Goal: Task Accomplishment & Management: Use online tool/utility

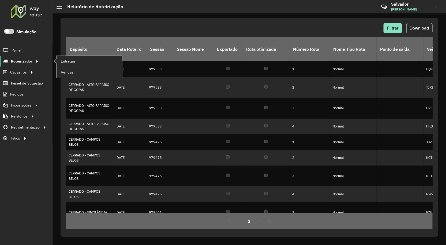
click at [23, 61] on span "Roteirizador" at bounding box center [21, 61] width 21 height 6
click at [80, 64] on link "Entregas" at bounding box center [90, 61] width 66 height 11
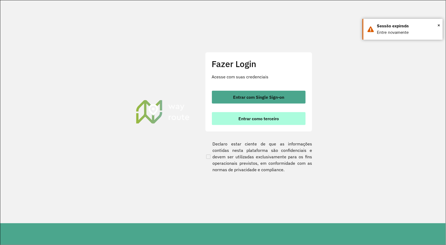
click at [247, 117] on span "Entrar como terceiro" at bounding box center [258, 118] width 40 height 4
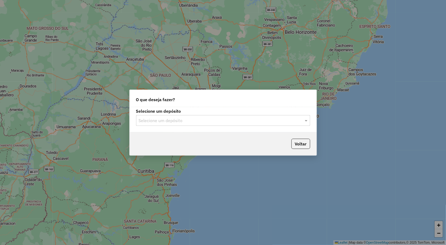
click at [194, 119] on input "text" at bounding box center [218, 120] width 158 height 6
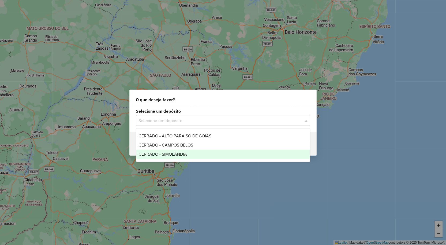
click at [183, 154] on span "CERRADO - SIMOLÂNDIA" at bounding box center [163, 154] width 48 height 5
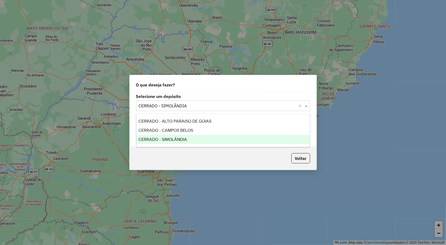
click at [193, 107] on input "text" at bounding box center [218, 106] width 158 height 6
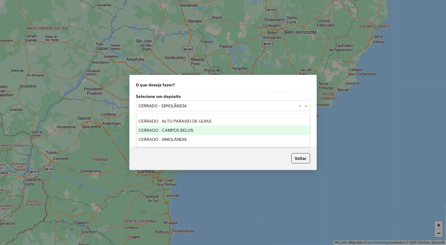
click at [182, 132] on span "CERRADO - CAMPOS BELOS" at bounding box center [166, 130] width 55 height 5
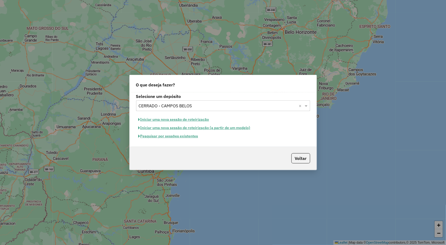
click at [173, 121] on button "Iniciar uma nova sessão de roteirização" at bounding box center [174, 119] width 76 height 8
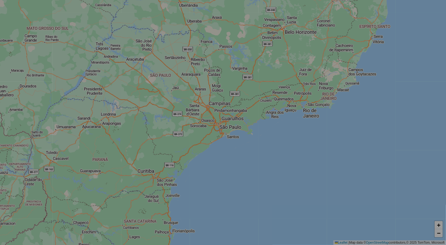
select select "*"
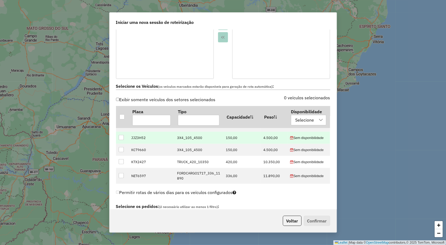
scroll to position [22, 0]
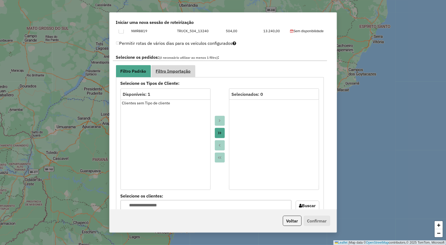
click at [175, 69] on span "Filtro Importação" at bounding box center [173, 71] width 35 height 4
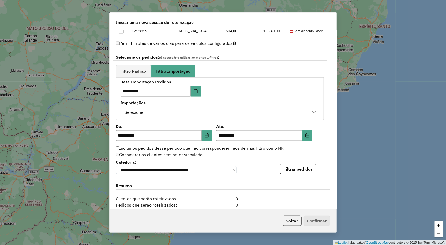
scroll to position [298, 0]
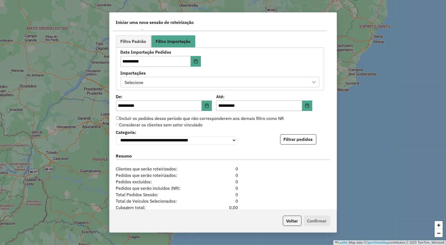
click at [168, 83] on div "Selecione" at bounding box center [216, 82] width 186 height 10
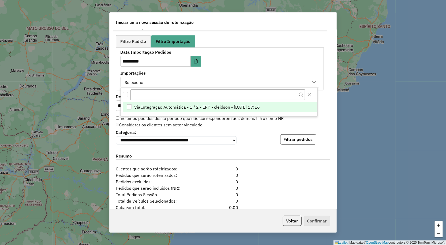
click at [165, 107] on span "Via Integração Automática - 1 / 2 - ERP - cleidson - [DATE] 17:16" at bounding box center [197, 107] width 126 height 6
click at [283, 129] on div "**********" at bounding box center [223, 136] width 214 height 16
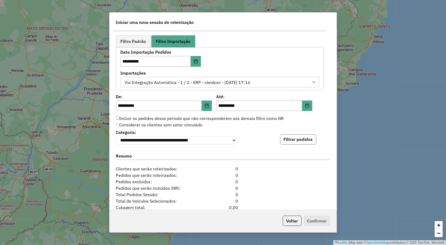
click at [293, 140] on button "Filtrar pedidos" at bounding box center [298, 139] width 36 height 10
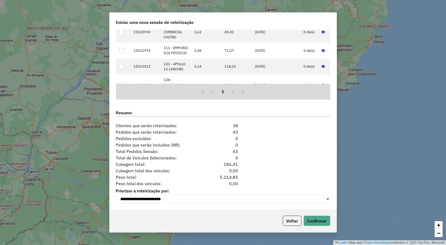
scroll to position [454, 0]
click at [326, 223] on button "Confirmar" at bounding box center [317, 220] width 27 height 10
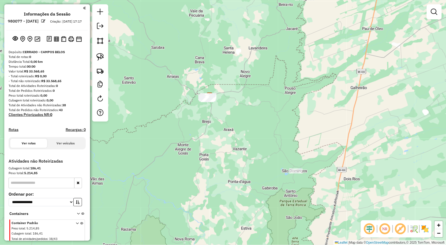
drag, startPoint x: 256, startPoint y: 164, endPoint x: 241, endPoint y: 118, distance: 48.5
click at [241, 121] on div "Janela de atendimento Grade de atendimento Capacidade Transportadoras Veículos …" at bounding box center [223, 122] width 446 height 245
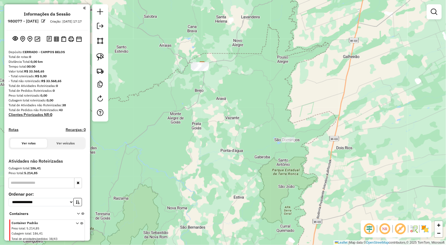
drag, startPoint x: 265, startPoint y: 134, endPoint x: 267, endPoint y: 137, distance: 3.4
click at [267, 136] on div "Janela de atendimento Grade de atendimento Capacidade Transportadoras Veículos …" at bounding box center [223, 122] width 446 height 245
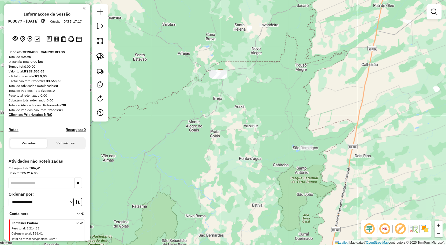
drag, startPoint x: 102, startPoint y: 57, endPoint x: 131, endPoint y: 57, distance: 28.9
click at [102, 57] on img at bounding box center [100, 57] width 8 height 8
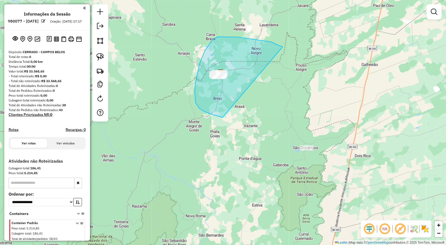
drag, startPoint x: 278, startPoint y: 45, endPoint x: 223, endPoint y: 117, distance: 91.0
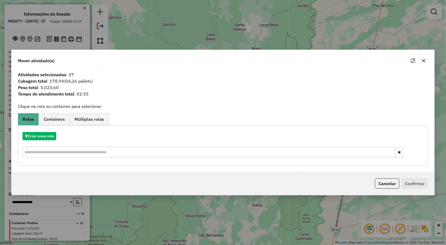
click at [424, 59] on icon "button" at bounding box center [424, 60] width 4 height 4
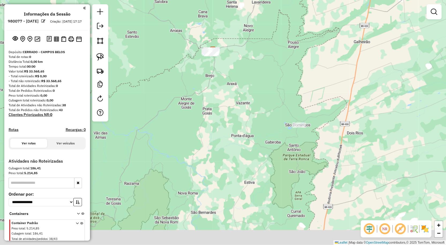
drag, startPoint x: 342, startPoint y: 137, endPoint x: 333, endPoint y: 112, distance: 26.3
click at [333, 112] on div "Janela de atendimento Grade de atendimento Capacidade Transportadoras Veículos …" at bounding box center [223, 122] width 446 height 245
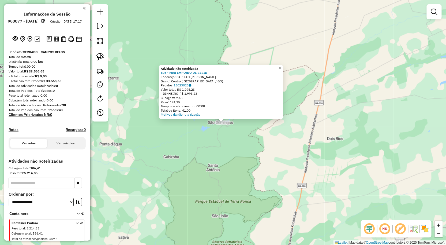
click at [259, 150] on div "Atividade não roteirizada 608 - MeB EMPORIO DE BEBID Endereço: CAPITAO [PERSON_…" at bounding box center [223, 122] width 446 height 245
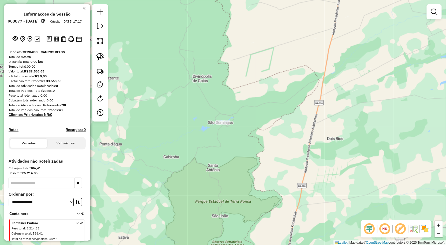
drag, startPoint x: 180, startPoint y: 130, endPoint x: 203, endPoint y: 131, distance: 23.3
click at [193, 131] on div "Janela de atendimento Grade de atendimento Capacidade Transportadoras Veículos …" at bounding box center [223, 122] width 446 height 245
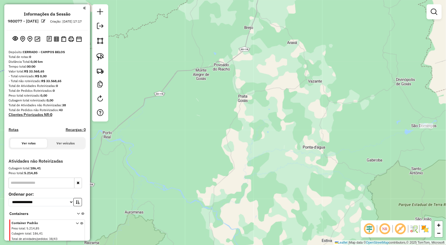
drag, startPoint x: 190, startPoint y: 92, endPoint x: 235, endPoint y: 124, distance: 56.1
click at [234, 125] on div "Janela de atendimento Grade de atendimento Capacidade Transportadoras Veículos …" at bounding box center [223, 122] width 446 height 245
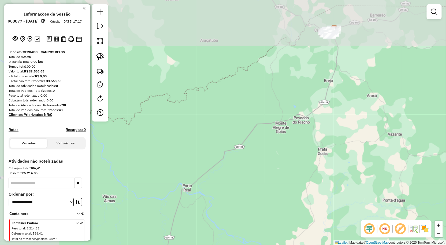
drag, startPoint x: 204, startPoint y: 106, endPoint x: 243, endPoint y: 118, distance: 40.8
click at [242, 118] on div "Janela de atendimento Grade de atendimento Capacidade Transportadoras Veículos …" at bounding box center [223, 122] width 446 height 245
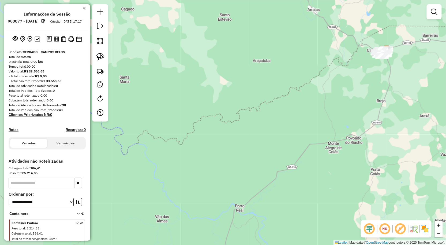
drag, startPoint x: 219, startPoint y: 123, endPoint x: 183, endPoint y: 134, distance: 37.5
click at [184, 133] on div "Janela de atendimento Grade de atendimento Capacidade Transportadoras Veículos …" at bounding box center [223, 122] width 446 height 245
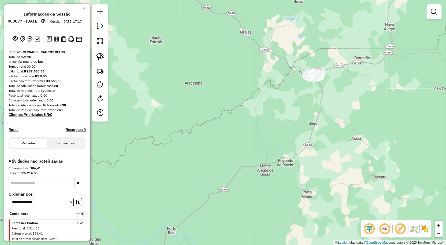
drag, startPoint x: 225, startPoint y: 129, endPoint x: 207, endPoint y: 162, distance: 37.0
click at [207, 164] on div "Janela de atendimento Grade de atendimento Capacidade Transportadoras Veículos …" at bounding box center [223, 122] width 446 height 245
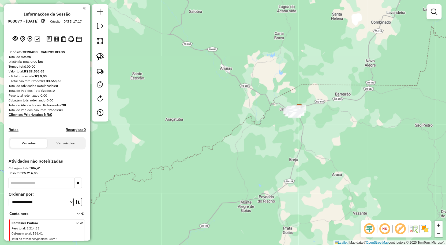
drag, startPoint x: 222, startPoint y: 133, endPoint x: 213, endPoint y: 128, distance: 10.0
click at [213, 128] on div "Janela de atendimento Grade de atendimento Capacidade Transportadoras Veículos …" at bounding box center [223, 122] width 446 height 245
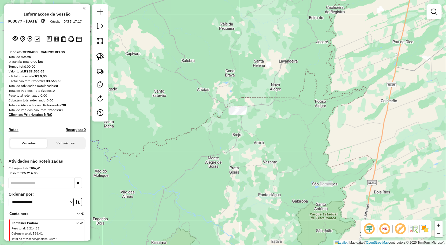
drag, startPoint x: 230, startPoint y: 129, endPoint x: 224, endPoint y: 133, distance: 7.6
click at [224, 133] on div "Janela de atendimento Grade de atendimento Capacidade Transportadoras Veículos …" at bounding box center [223, 122] width 446 height 245
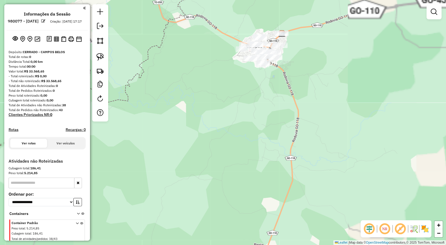
drag, startPoint x: 249, startPoint y: 85, endPoint x: 239, endPoint y: 110, distance: 27.1
click at [240, 107] on div "Janela de atendimento Grade de atendimento Capacidade Transportadoras Veículos …" at bounding box center [223, 122] width 446 height 245
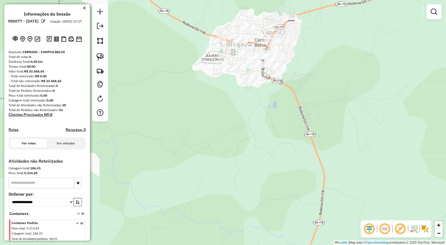
drag, startPoint x: 257, startPoint y: 102, endPoint x: 249, endPoint y: 141, distance: 40.0
click at [249, 141] on div "Janela de atendimento Grade de atendimento Capacidade Transportadoras Veículos …" at bounding box center [223, 122] width 446 height 245
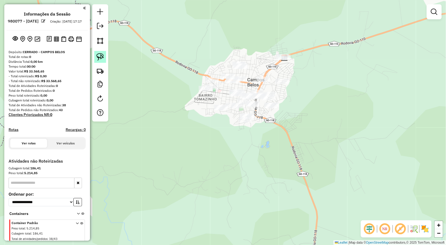
click at [100, 60] on img at bounding box center [100, 57] width 8 height 8
click at [429, 11] on link at bounding box center [434, 11] width 11 height 11
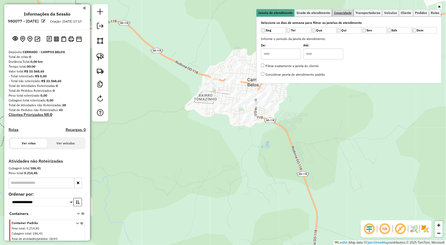
click at [342, 14] on span "Capacidade" at bounding box center [343, 12] width 18 height 3
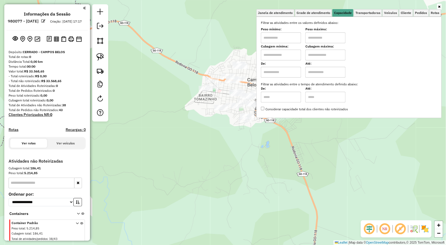
click at [299, 33] on input "text" at bounding box center [281, 37] width 40 height 11
type input "****"
type input "******"
click at [121, 58] on div "Limpar filtros Janela de atendimento Grade de atendimento Capacidade Transporta…" at bounding box center [223, 122] width 446 height 245
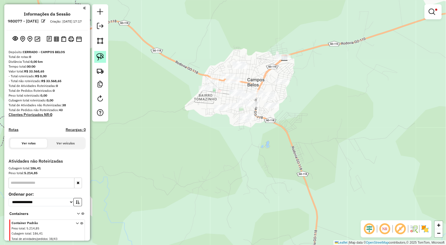
click at [102, 58] on img at bounding box center [100, 57] width 8 height 8
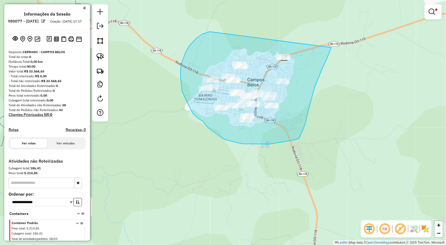
drag, startPoint x: 181, startPoint y: 70, endPoint x: 331, endPoint y: 47, distance: 152.5
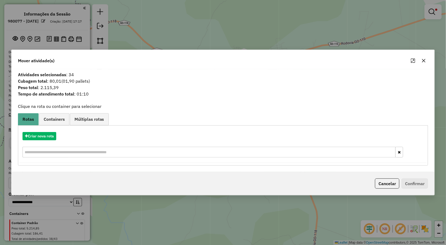
click at [424, 60] on icon "button" at bounding box center [423, 60] width 3 height 3
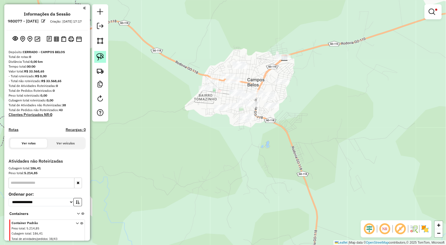
drag, startPoint x: 100, startPoint y: 59, endPoint x: 170, endPoint y: 56, distance: 70.3
click at [100, 58] on img at bounding box center [100, 57] width 8 height 8
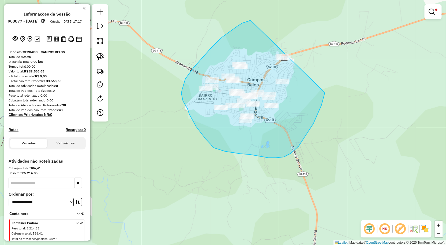
drag, startPoint x: 251, startPoint y: 21, endPoint x: 329, endPoint y: 70, distance: 92.4
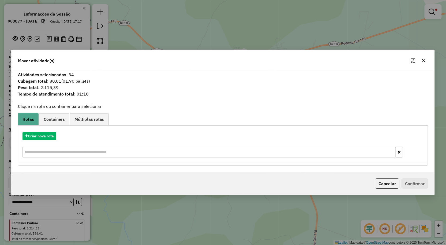
click at [423, 61] on icon "button" at bounding box center [424, 60] width 4 height 4
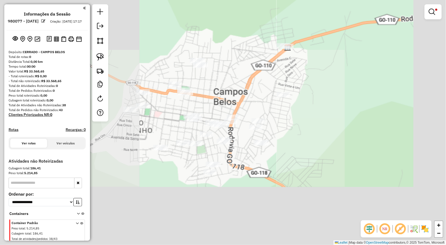
click at [342, 90] on div "Limpar filtros Janela de atendimento Grade de atendimento Capacidade Transporta…" at bounding box center [223, 122] width 446 height 245
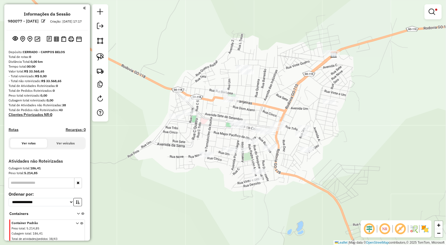
drag, startPoint x: 356, startPoint y: 23, endPoint x: 366, endPoint y: 58, distance: 36.3
click at [370, 57] on div "Limpar filtros Janela de atendimento Grade de atendimento Capacidade Transporta…" at bounding box center [223, 122] width 446 height 245
click at [95, 61] on link at bounding box center [100, 57] width 12 height 12
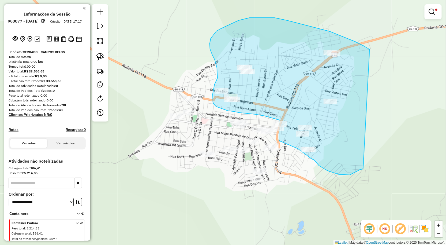
drag, startPoint x: 370, startPoint y: 50, endPoint x: 364, endPoint y: 168, distance: 118.3
click at [364, 168] on div "Limpar filtros Janela de atendimento Grade de atendimento Capacidade Transporta…" at bounding box center [223, 122] width 446 height 245
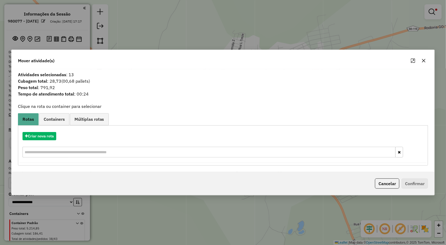
click at [424, 58] on icon "button" at bounding box center [424, 60] width 4 height 4
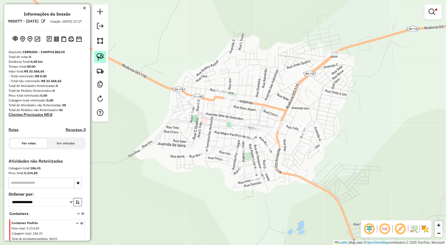
click at [99, 55] on img at bounding box center [100, 57] width 8 height 8
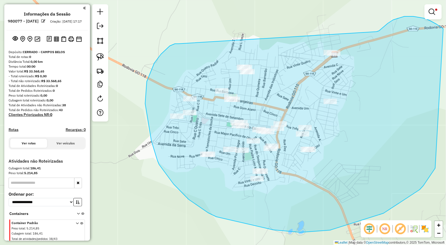
drag, startPoint x: 147, startPoint y: 81, endPoint x: 373, endPoint y: 33, distance: 231.8
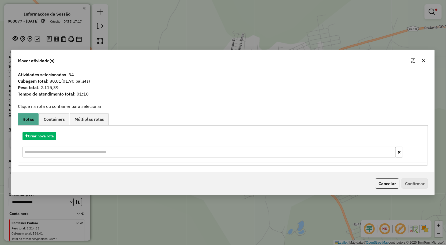
click at [426, 62] on button "button" at bounding box center [424, 60] width 9 height 9
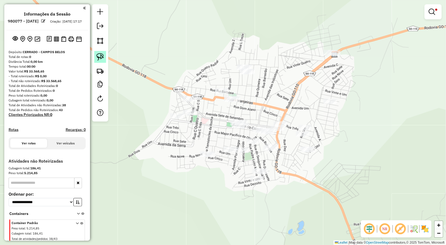
click at [100, 55] on img at bounding box center [100, 57] width 8 height 8
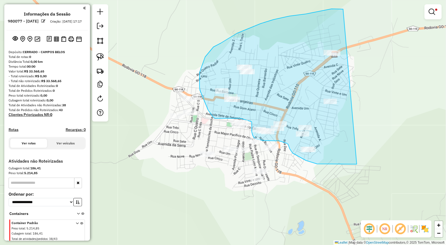
drag, startPoint x: 326, startPoint y: 10, endPoint x: 365, endPoint y: 164, distance: 159.5
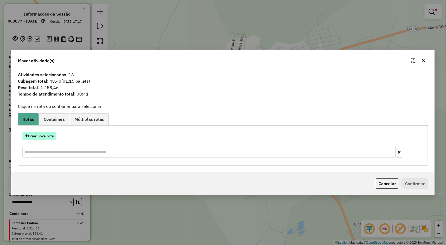
click at [49, 135] on button "Criar nova rota" at bounding box center [40, 136] width 34 height 8
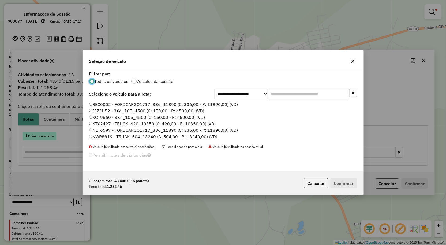
scroll to position [3, 1]
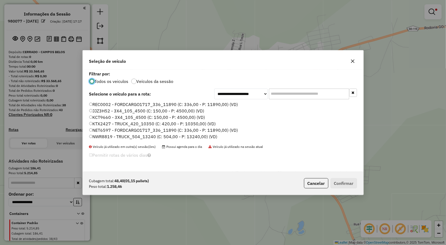
click at [95, 110] on label "JJZ3H52 - 3X4_105_4500 (C: 150,00 - P: 4500,00) (VD)" at bounding box center [146, 110] width 115 height 6
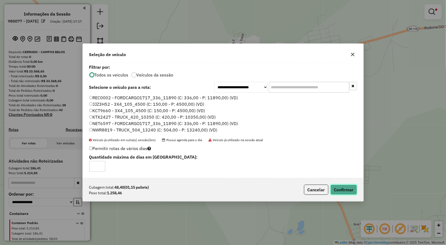
click at [349, 192] on button "Confirmar" at bounding box center [344, 189] width 27 height 10
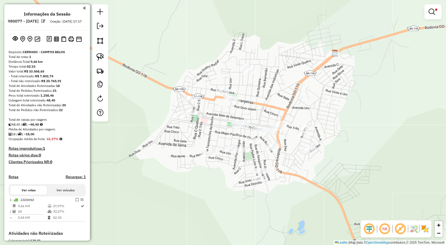
drag, startPoint x: 212, startPoint y: 129, endPoint x: 219, endPoint y: 105, distance: 25.0
click at [218, 107] on div "Limpar filtros Janela de atendimento Grade de atendimento Capacidade Transporta…" at bounding box center [223, 122] width 446 height 245
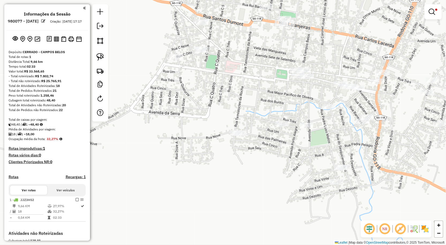
drag, startPoint x: 224, startPoint y: 117, endPoint x: 247, endPoint y: 99, distance: 28.7
click at [250, 103] on div "Limpar filtros Janela de atendimento Grade de atendimento Capacidade Transporta…" at bounding box center [223, 122] width 446 height 245
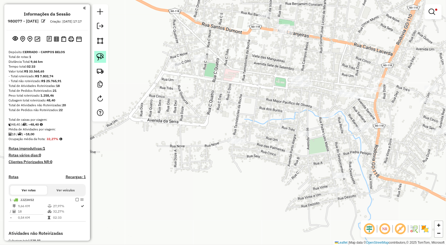
click at [103, 57] on img at bounding box center [100, 57] width 8 height 8
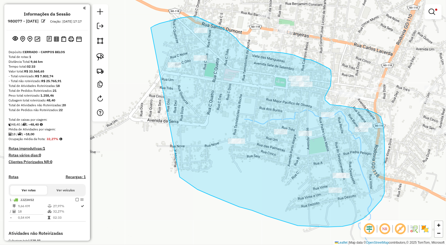
drag, startPoint x: 155, startPoint y: 25, endPoint x: 153, endPoint y: 148, distance: 122.2
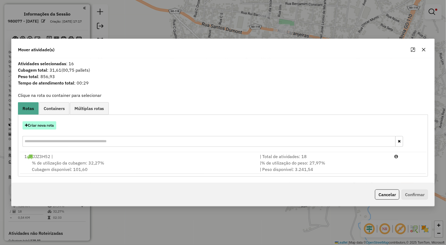
click at [46, 129] on button "Criar nova rota" at bounding box center [40, 125] width 34 height 8
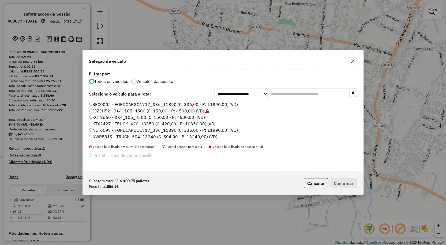
click at [108, 116] on label "KCT9660 - 3X4_105_4500 (C: 150,00 - P: 4500,00) (VD)" at bounding box center [147, 117] width 116 height 6
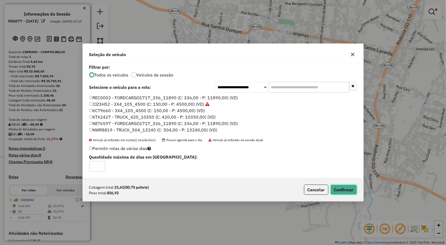
click at [339, 191] on button "Confirmar" at bounding box center [344, 189] width 27 height 10
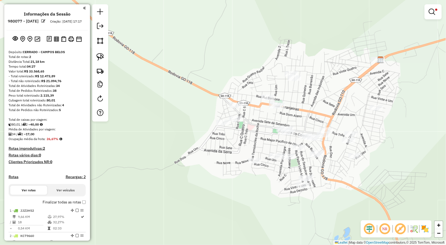
drag, startPoint x: 434, startPoint y: 14, endPoint x: 432, endPoint y: 28, distance: 13.5
click at [434, 14] on em at bounding box center [432, 12] width 6 height 6
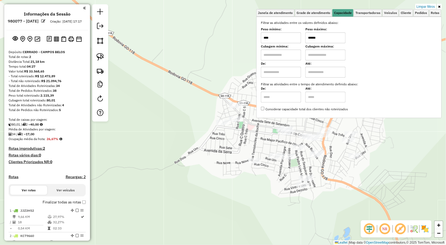
click at [388, 151] on div "Limpar filtros Janela de atendimento Grade de atendimento Capacidade Transporta…" at bounding box center [223, 122] width 446 height 245
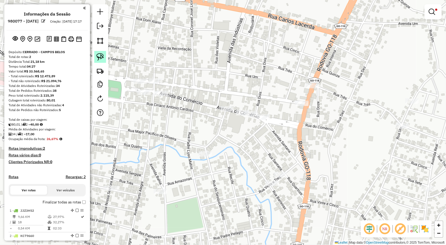
click at [98, 57] on img at bounding box center [100, 57] width 8 height 8
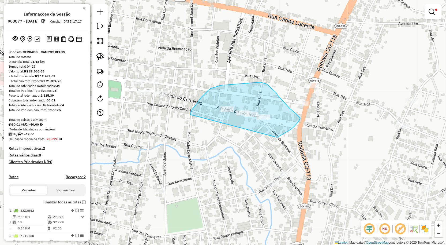
drag, startPoint x: 191, startPoint y: 113, endPoint x: 275, endPoint y: 138, distance: 87.9
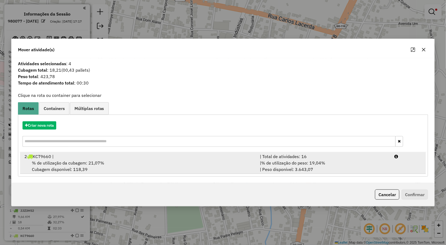
click at [82, 165] on span "% de utilização da cubagem: 21,07%" at bounding box center [68, 162] width 72 height 5
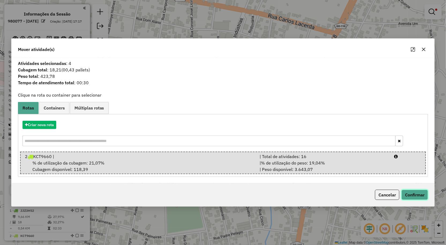
click at [415, 196] on button "Confirmar" at bounding box center [415, 194] width 27 height 10
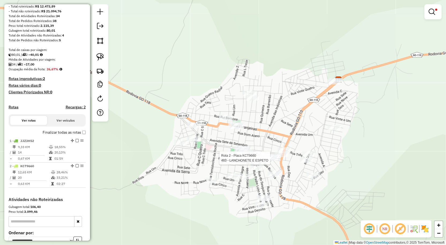
select select "**********"
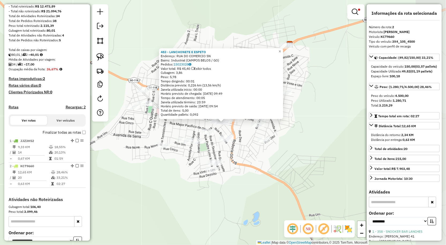
scroll to position [127, 0]
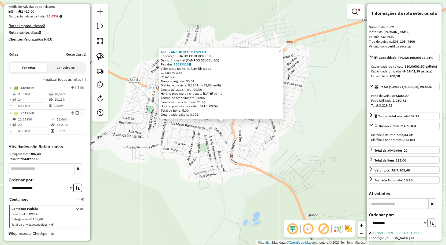
click at [280, 164] on div "483 - LANCHONETE E ESPETO Endereço: RUA DO COMERCIO SN Bairro: Industrial (CAMP…" at bounding box center [223, 122] width 446 height 245
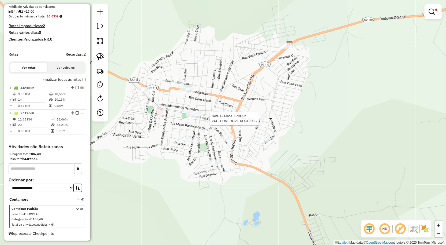
select select "**********"
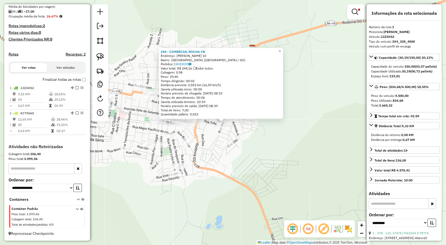
drag, startPoint x: 266, startPoint y: 160, endPoint x: 232, endPoint y: 156, distance: 33.9
click at [266, 160] on div "244 - COMERCIAL ROCHA CB Endereço: [PERSON_NAME] 10 Bairro: [GEOGRAPHIC_DATA] (…" at bounding box center [223, 122] width 446 height 245
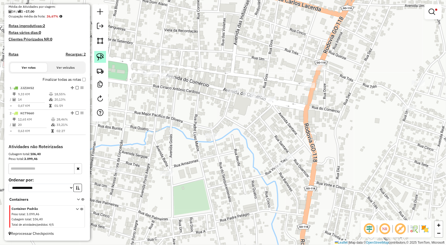
click at [105, 60] on link at bounding box center [100, 57] width 12 height 12
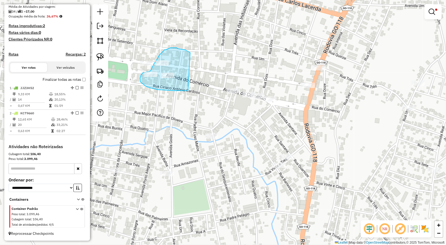
drag, startPoint x: 188, startPoint y: 51, endPoint x: 188, endPoint y: 91, distance: 39.4
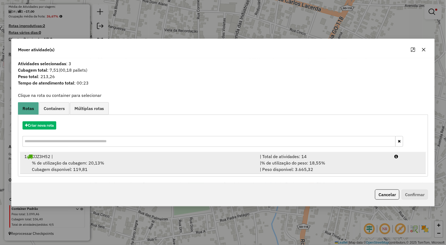
click at [74, 168] on div "% de utilização da cubagem: 20,13% Cubagem disponível: 119,81" at bounding box center [139, 165] width 236 height 13
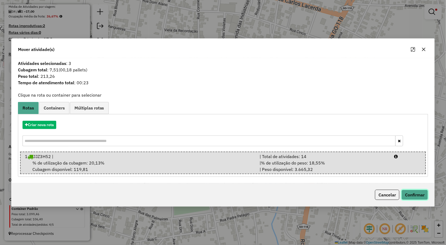
click at [418, 191] on button "Confirmar" at bounding box center [415, 194] width 27 height 10
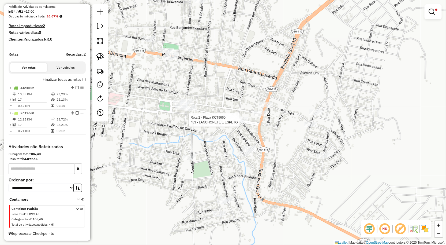
click at [239, 122] on div at bounding box center [241, 119] width 13 height 5
select select "**********"
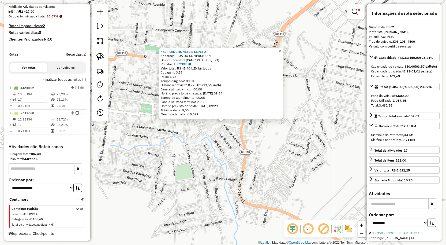
click at [270, 151] on div "Rota 2 - Placa KCT9660 261 - COMERCIAL RIBEIRO 483 - LANCHONETE E ESPETO Endere…" at bounding box center [223, 122] width 446 height 245
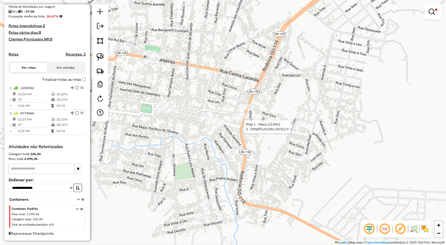
click at [287, 128] on div "Rota 1 - Placa JJZ3H52 3 - PANIFICADORA ARTES P Limpar filtros Janela de atendi…" at bounding box center [223, 122] width 446 height 245
select select "**********"
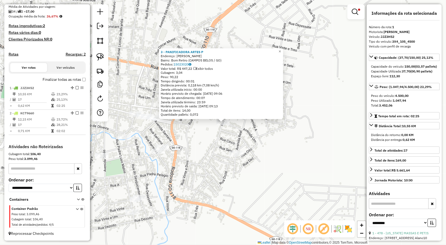
click at [328, 189] on div "3 - PANIFICADORA ARTES P Endereço: [PERSON_NAME] SN Bairro: Bom Retiro (CAMPOS …" at bounding box center [223, 122] width 446 height 245
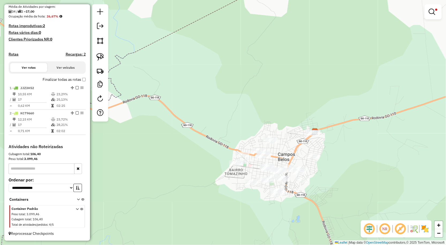
drag, startPoint x: 424, startPoint y: 9, endPoint x: 444, endPoint y: 28, distance: 27.9
click at [424, 9] on div "Limpar filtros Janela de atendimento Grade de atendimento Capacidade Transporta…" at bounding box center [223, 122] width 446 height 245
click at [444, 28] on div "Limpar filtros Janela de atendimento Grade de atendimento Capacidade Transporta…" at bounding box center [223, 122] width 446 height 245
click at [434, 16] on link at bounding box center [433, 11] width 13 height 11
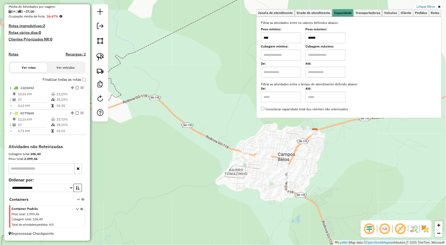
click at [301, 35] on input "****" at bounding box center [281, 37] width 40 height 11
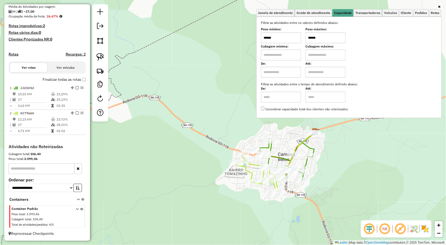
type input "******"
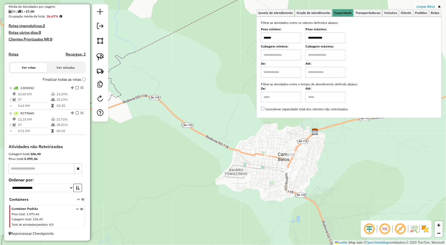
type input "**********"
click at [314, 196] on div "**********" at bounding box center [223, 122] width 446 height 245
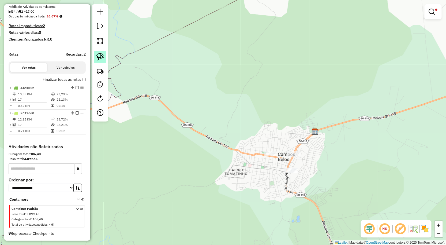
click at [106, 58] on link at bounding box center [100, 57] width 12 height 12
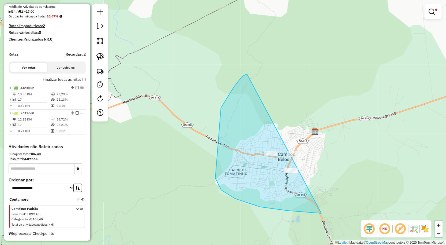
drag, startPoint x: 247, startPoint y: 74, endPoint x: 385, endPoint y: 184, distance: 176.1
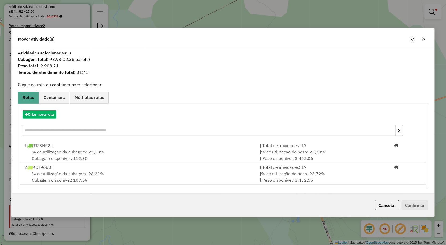
click at [422, 39] on icon "button" at bounding box center [424, 39] width 4 height 4
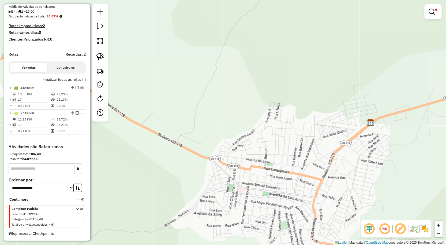
drag, startPoint x: 315, startPoint y: 127, endPoint x: 312, endPoint y: 91, distance: 36.1
click at [313, 93] on div "**********" at bounding box center [223, 122] width 446 height 245
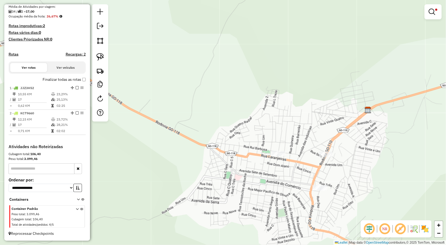
click at [325, 107] on div "**********" at bounding box center [223, 122] width 446 height 245
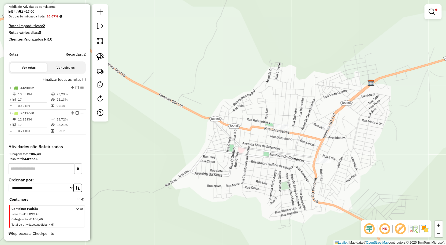
click at [108, 62] on div at bounding box center [100, 62] width 16 height 117
drag, startPoint x: 106, startPoint y: 60, endPoint x: 101, endPoint y: 57, distance: 5.1
click at [105, 59] on link at bounding box center [100, 57] width 12 height 12
drag, startPoint x: 101, startPoint y: 57, endPoint x: 194, endPoint y: 58, distance: 93.0
click at [100, 57] on img at bounding box center [100, 57] width 8 height 8
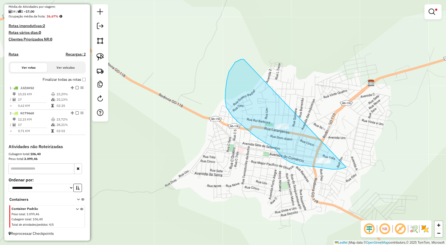
drag, startPoint x: 244, startPoint y: 59, endPoint x: 381, endPoint y: 141, distance: 159.4
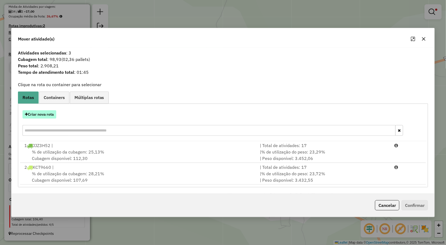
click at [46, 114] on button "Criar nova rota" at bounding box center [40, 114] width 34 height 8
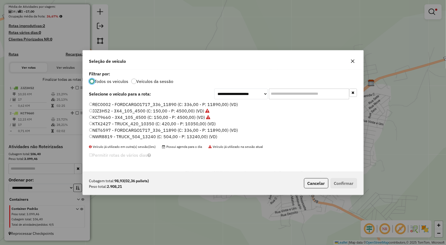
scroll to position [3, 1]
click at [94, 129] on label "NET6597 - FORDCARGO1717_336_11890 (C: 336,00 - P: 11890,00) (VD)" at bounding box center [163, 130] width 149 height 6
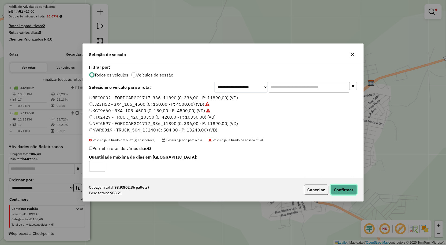
click at [349, 190] on button "Confirmar" at bounding box center [344, 189] width 27 height 10
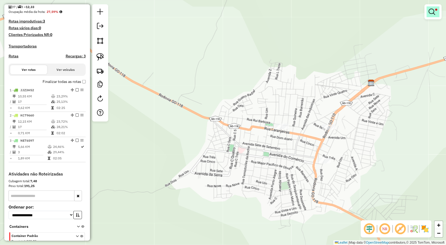
click at [429, 11] on link at bounding box center [433, 11] width 13 height 11
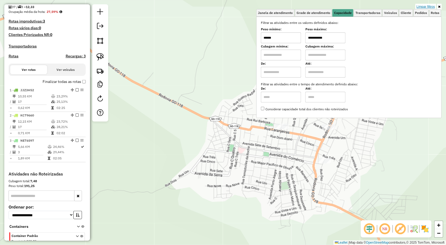
click at [425, 7] on link "Limpar filtros" at bounding box center [426, 7] width 21 height 6
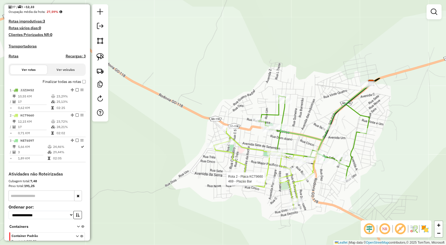
select select "**********"
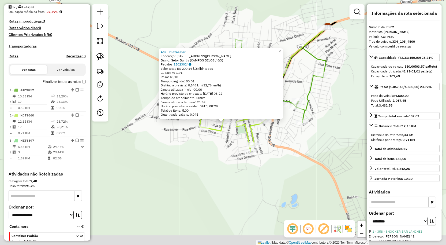
scroll to position [159, 0]
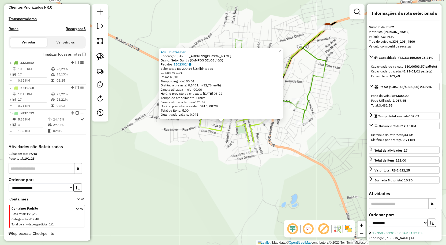
click at [298, 168] on div "469 - Plazas Bar Endereço: [STREET_ADDRESS][PERSON_NAME] Bairro: Setor Buritis …" at bounding box center [223, 122] width 446 height 245
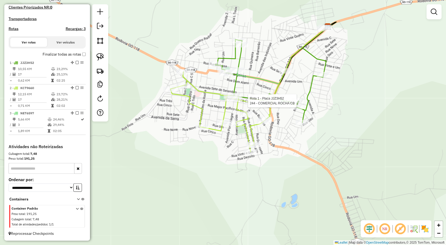
select select "**********"
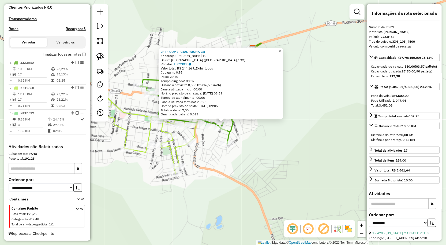
click at [329, 159] on div "244 - COMERCIAL ROCHA CB Endereço: [PERSON_NAME] 10 Bairro: [GEOGRAPHIC_DATA] (…" at bounding box center [223, 122] width 446 height 245
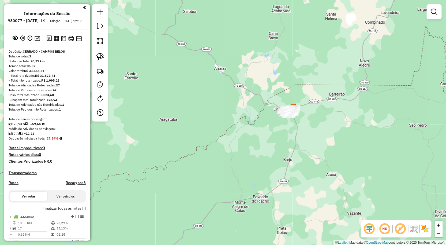
scroll to position [0, 0]
click at [38, 42] on img at bounding box center [38, 38] width 6 height 5
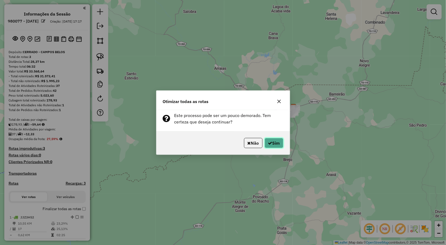
click at [271, 140] on button "Sim" at bounding box center [274, 143] width 19 height 10
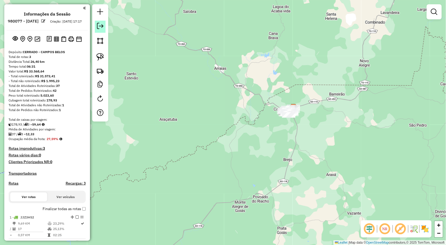
click at [95, 25] on link at bounding box center [100, 27] width 11 height 12
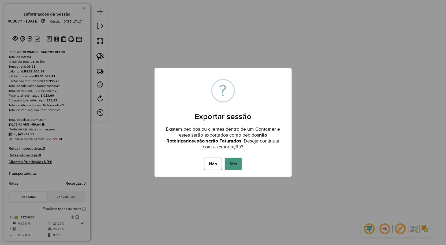
click at [232, 158] on button "Sim" at bounding box center [233, 164] width 17 height 12
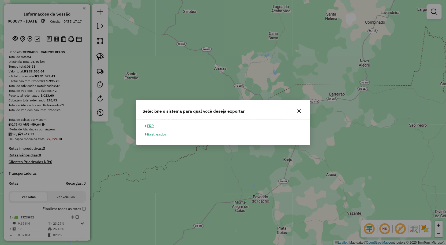
click at [153, 125] on button "ERP" at bounding box center [150, 126] width 14 height 8
select select "**"
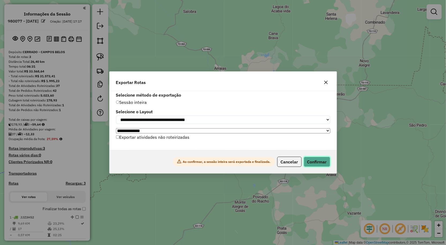
click at [308, 159] on button "Confirmar" at bounding box center [317, 161] width 27 height 10
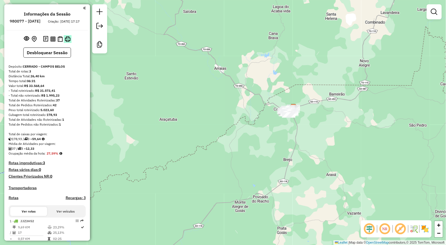
click at [68, 42] on img at bounding box center [68, 39] width 6 height 6
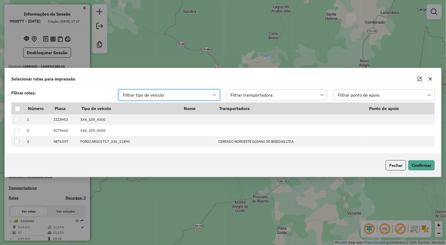
scroll to position [3, 24]
click at [17, 111] on div at bounding box center [17, 108] width 5 height 5
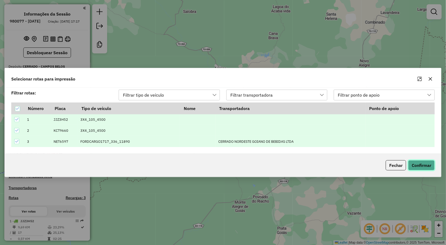
click at [421, 162] on button "Confirmar" at bounding box center [421, 165] width 27 height 10
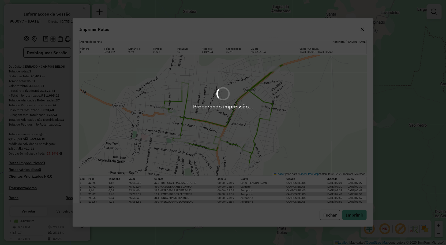
click at [358, 218] on div "Preparando impressão..." at bounding box center [223, 122] width 446 height 245
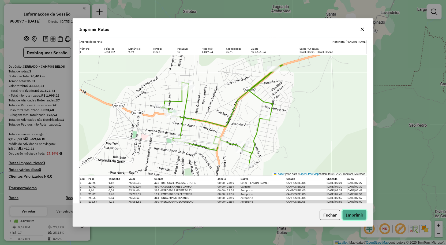
click at [358, 215] on button "Imprimir" at bounding box center [354, 215] width 24 height 10
click at [355, 210] on button "Imprimir" at bounding box center [354, 215] width 24 height 10
drag, startPoint x: 261, startPoint y: 26, endPoint x: 266, endPoint y: 28, distance: 5.6
click at [261, 26] on div "Imprimir Rotas" at bounding box center [223, 27] width 300 height 19
click at [361, 29] on icon "button" at bounding box center [362, 29] width 4 height 4
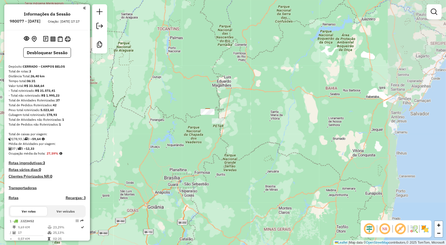
click at [236, 173] on div "Janela de atendimento Grade de atendimento Capacidade Transportadoras Veículos …" at bounding box center [223, 122] width 446 height 245
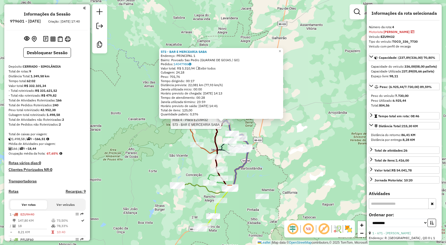
select select "**********"
